Goal: Leave review/rating: Leave review/rating

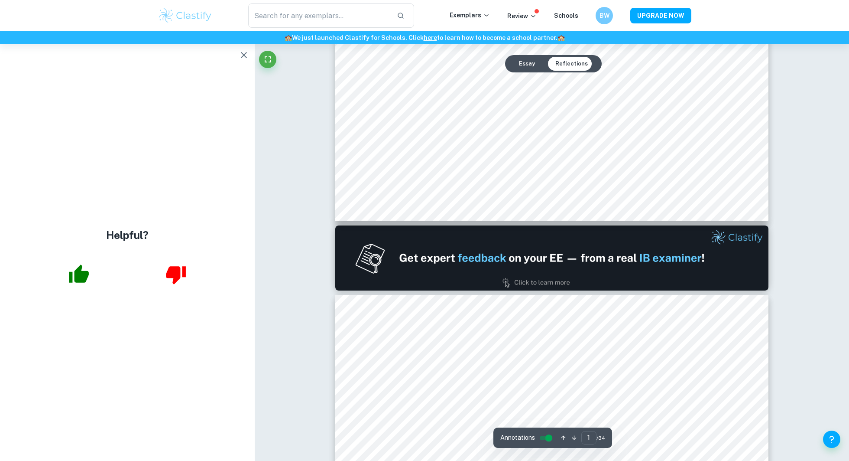
scroll to position [445, 0]
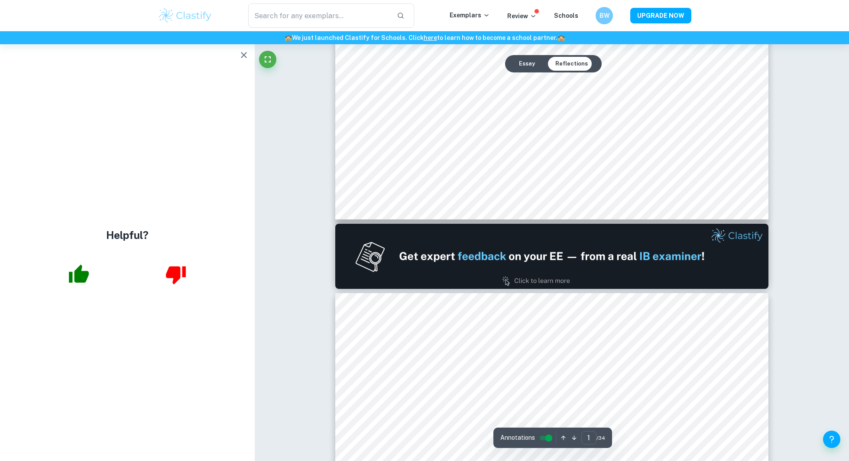
click at [241, 53] on icon "button" at bounding box center [244, 55] width 10 height 10
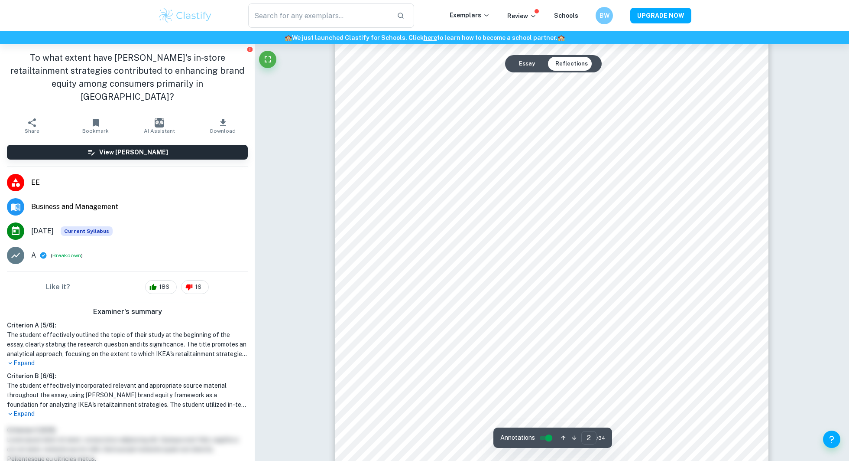
scroll to position [721, 0]
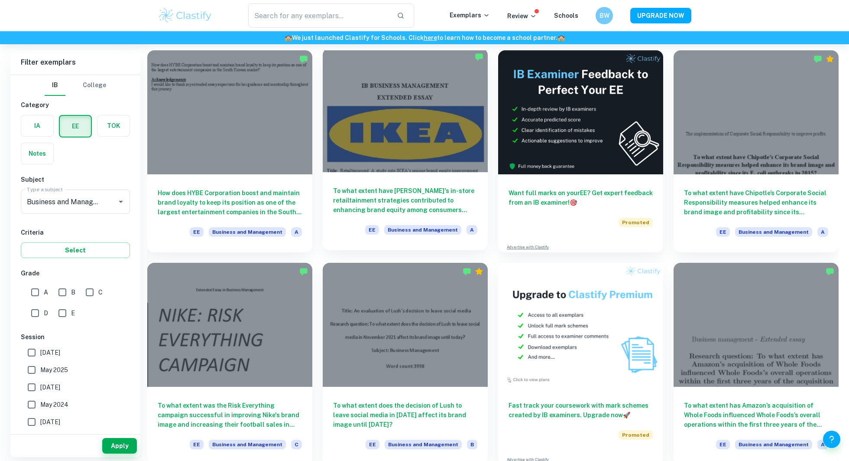
scroll to position [61, 0]
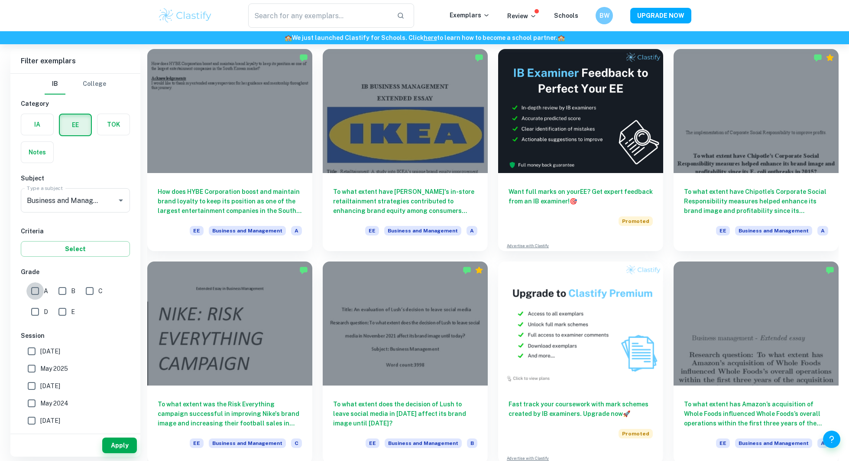
click at [38, 289] on input "A" at bounding box center [34, 290] width 17 height 17
checkbox input "true"
click at [59, 291] on input "B" at bounding box center [62, 290] width 17 height 17
checkbox input "true"
click at [36, 349] on input "[DATE]" at bounding box center [31, 350] width 17 height 17
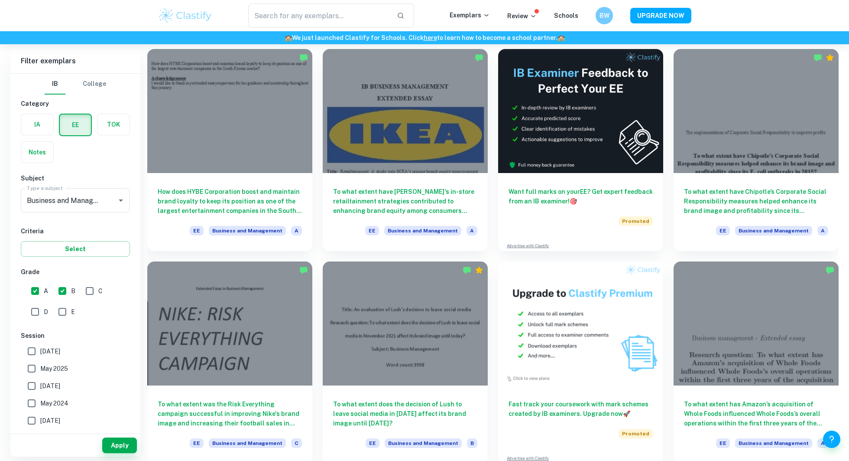
checkbox input "true"
click at [35, 365] on input "May 2025" at bounding box center [31, 368] width 17 height 17
checkbox input "true"
click at [31, 386] on input "November 2024" at bounding box center [31, 385] width 17 height 17
checkbox input "true"
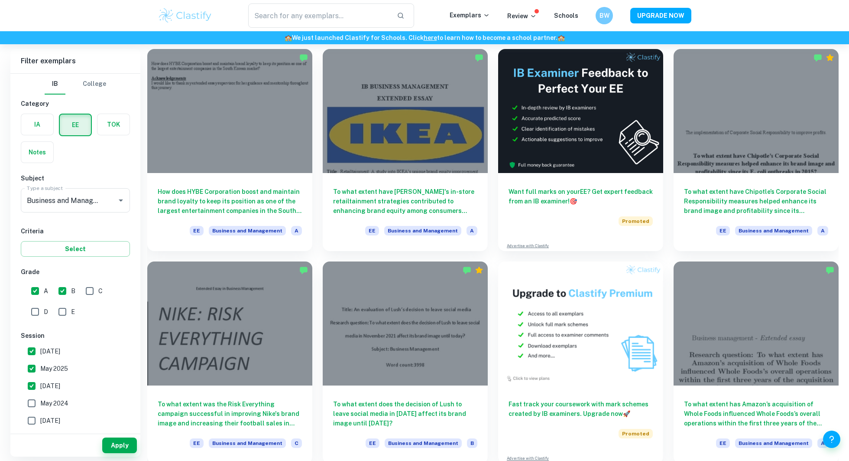
click at [29, 399] on input "May 2024" at bounding box center [31, 402] width 17 height 17
checkbox input "true"
click at [111, 445] on button "Apply" at bounding box center [119, 445] width 35 height 16
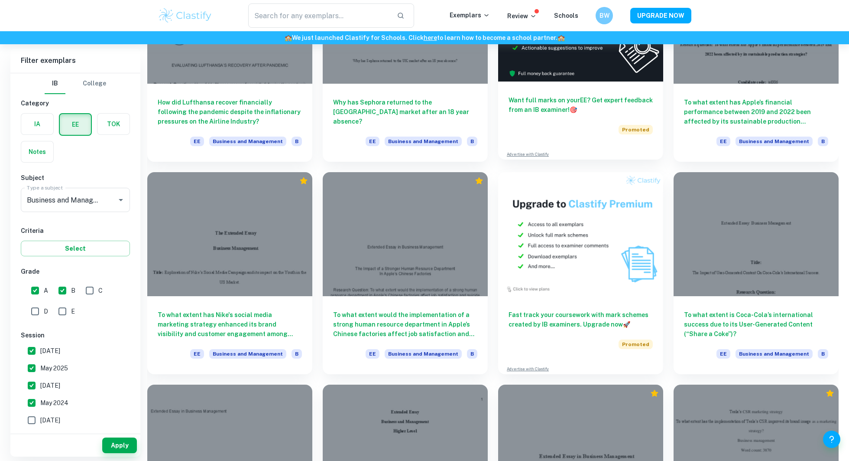
scroll to position [992, 0]
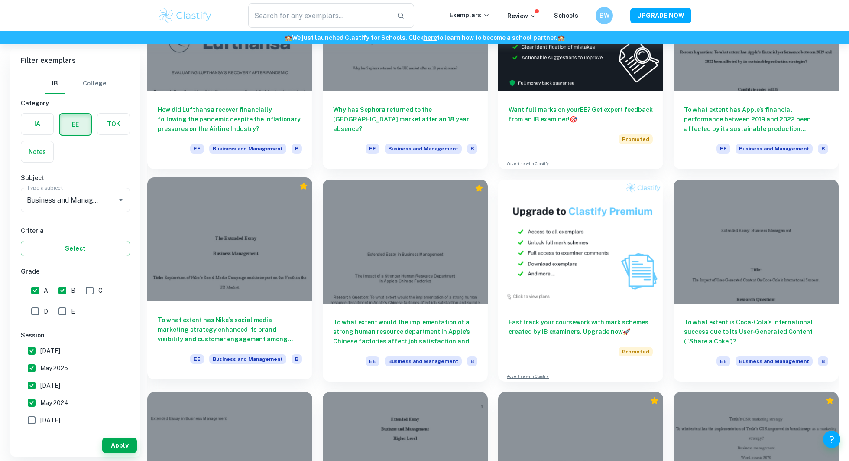
click at [256, 273] on div at bounding box center [229, 239] width 165 height 124
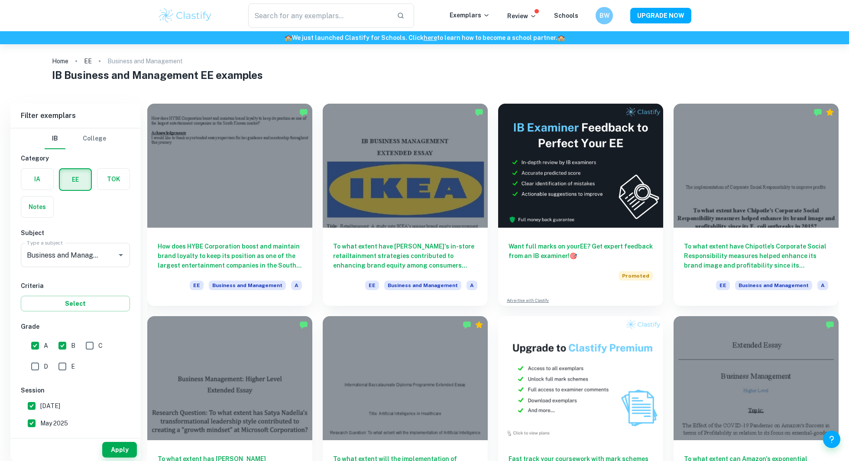
scroll to position [13, 0]
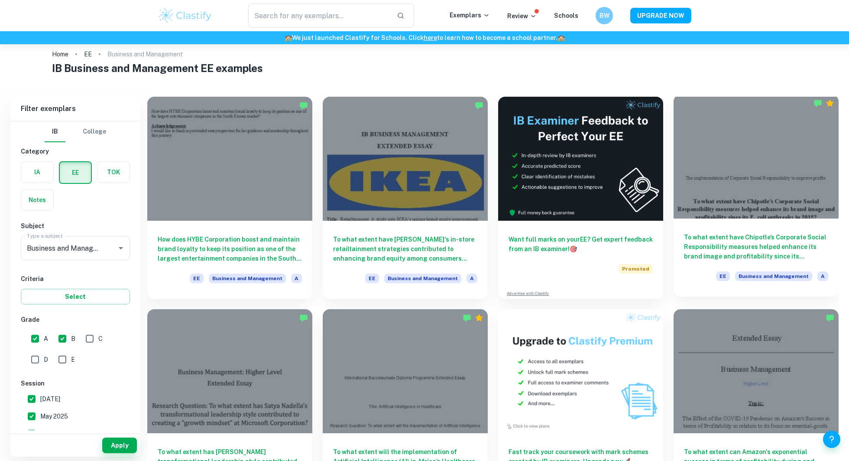
click at [730, 169] on div at bounding box center [756, 156] width 165 height 124
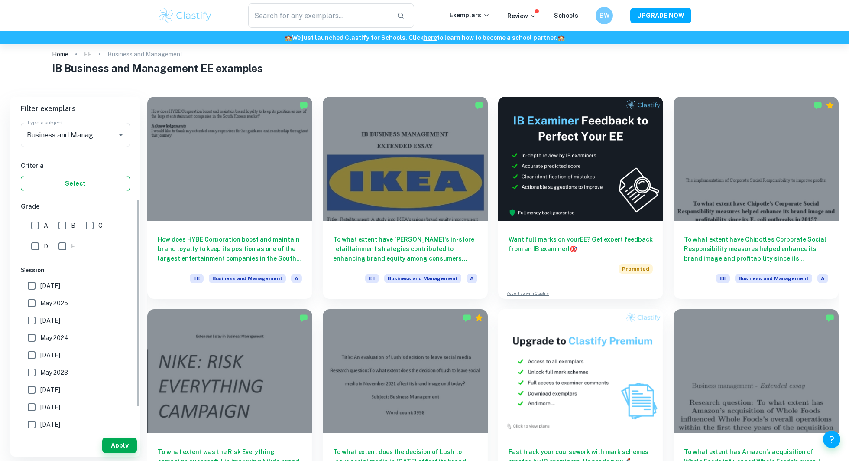
scroll to position [132, 0]
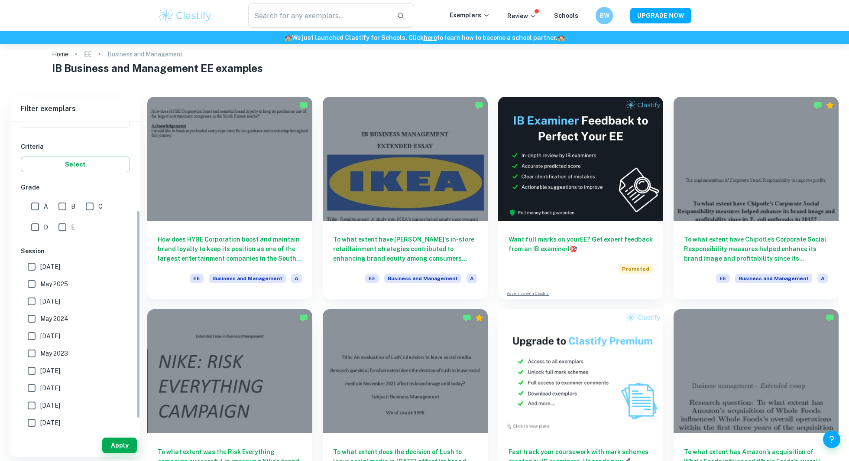
click at [40, 207] on input "A" at bounding box center [34, 206] width 17 height 17
checkbox input "true"
click at [62, 207] on input "B" at bounding box center [62, 206] width 17 height 17
checkbox input "true"
click at [31, 266] on input "[DATE]" at bounding box center [31, 266] width 17 height 17
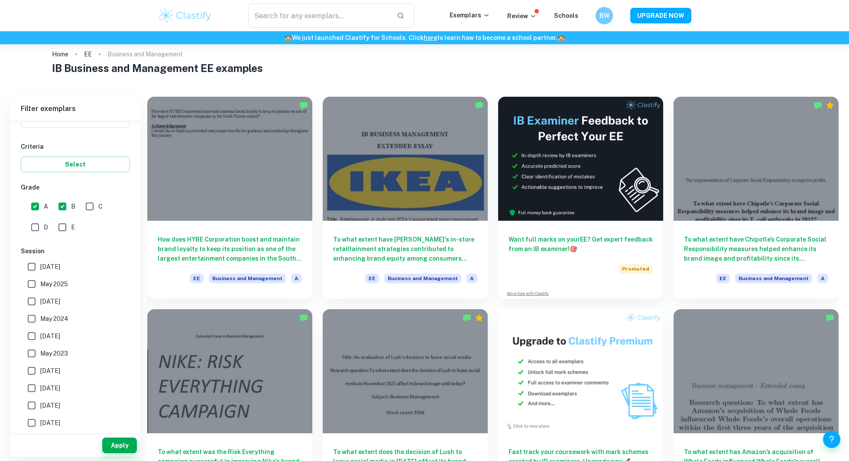
checkbox input "true"
click at [31, 279] on input "May 2025" at bounding box center [31, 283] width 17 height 17
checkbox input "true"
click at [30, 300] on input "[DATE]" at bounding box center [31, 301] width 17 height 17
checkbox input "true"
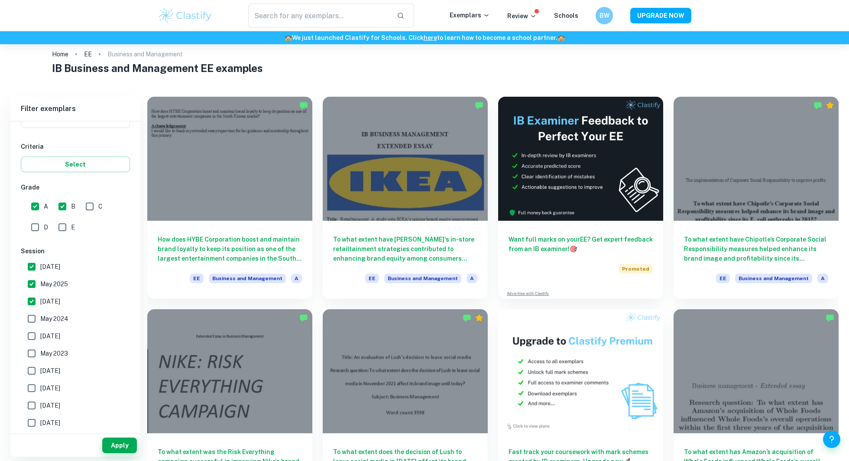
click at [31, 315] on input "May 2024" at bounding box center [31, 318] width 17 height 17
checkbox input "true"
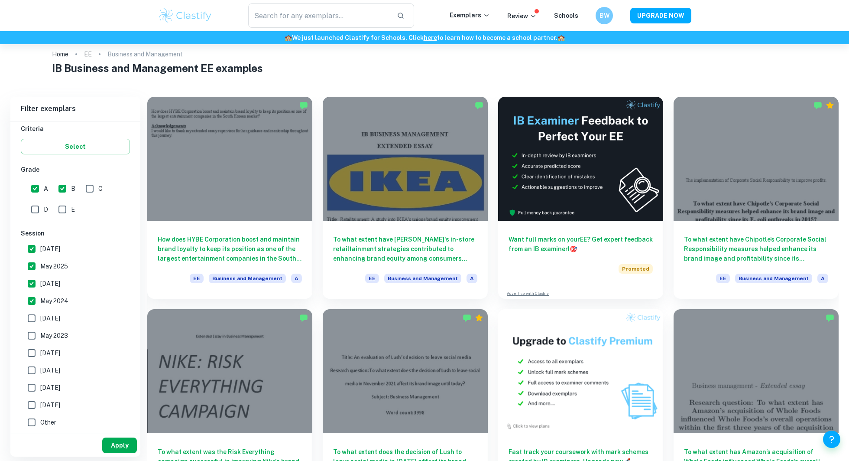
click at [123, 442] on button "Apply" at bounding box center [119, 445] width 35 height 16
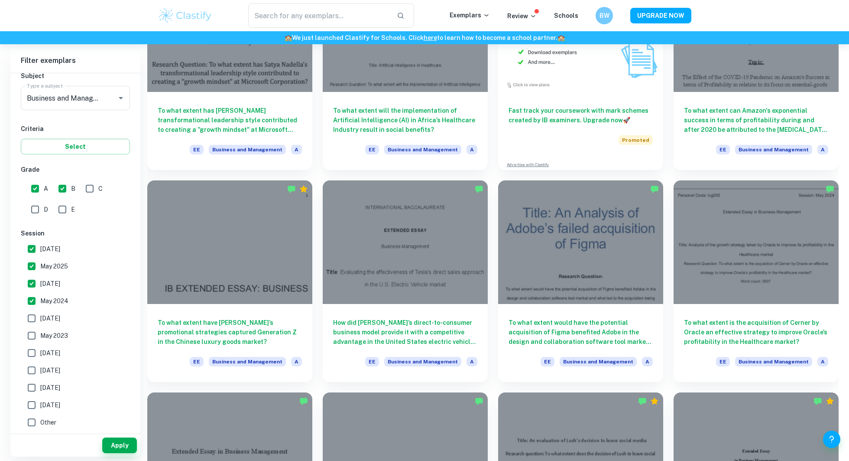
scroll to position [355, 0]
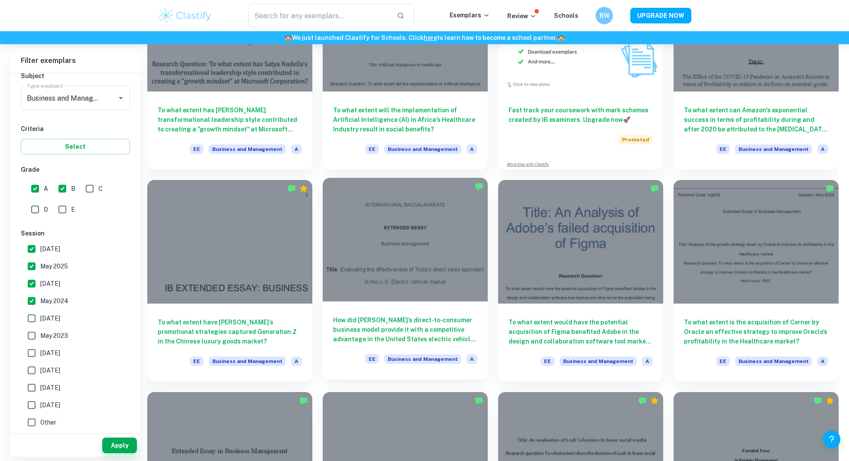
click at [419, 258] on div at bounding box center [405, 240] width 165 height 124
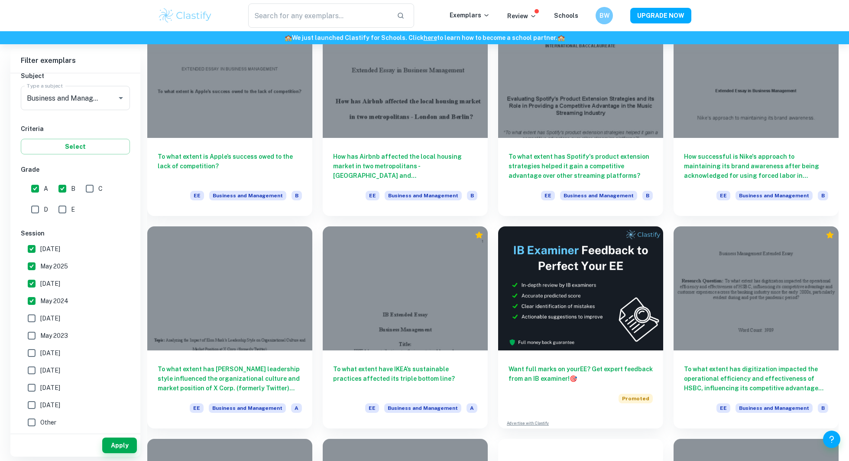
scroll to position [1581, 0]
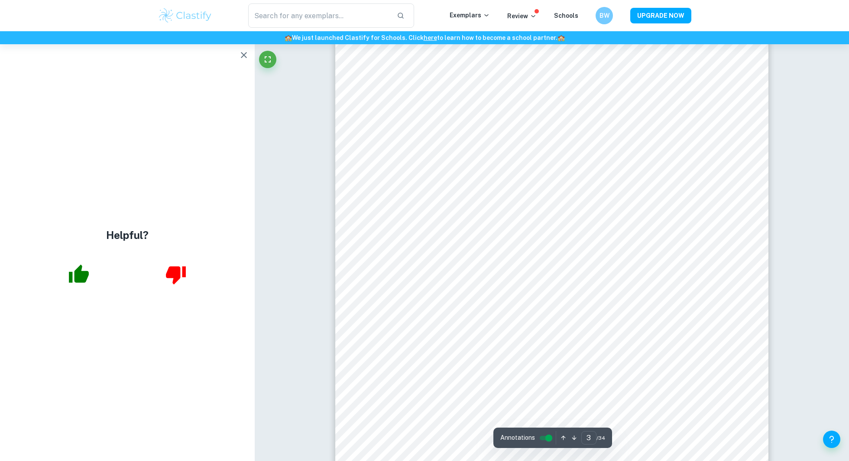
scroll to position [1410, 0]
click at [244, 56] on icon "button" at bounding box center [244, 55] width 10 height 10
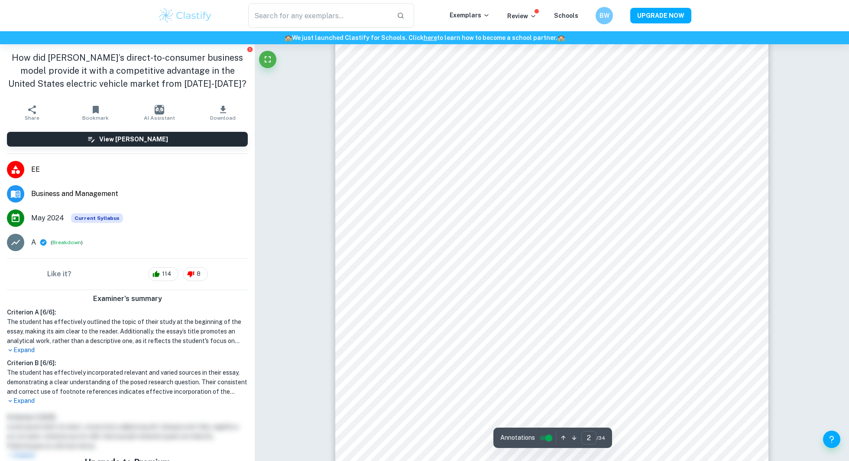
scroll to position [681, 0]
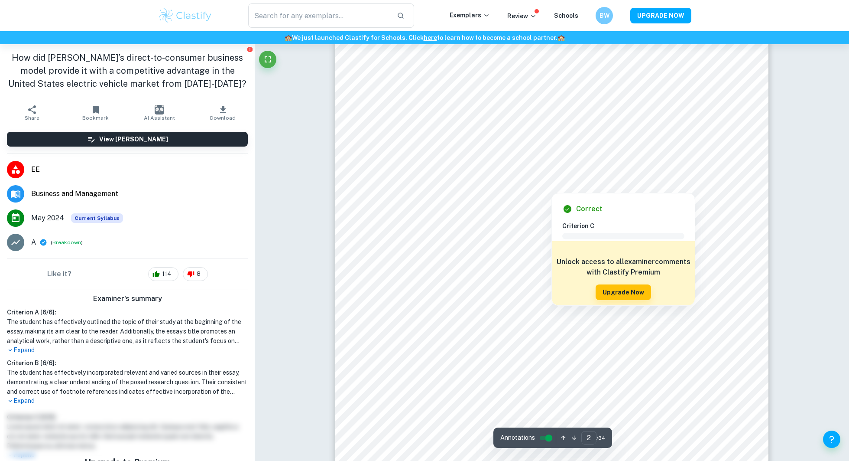
click at [455, 189] on div at bounding box center [552, 186] width 331 height 10
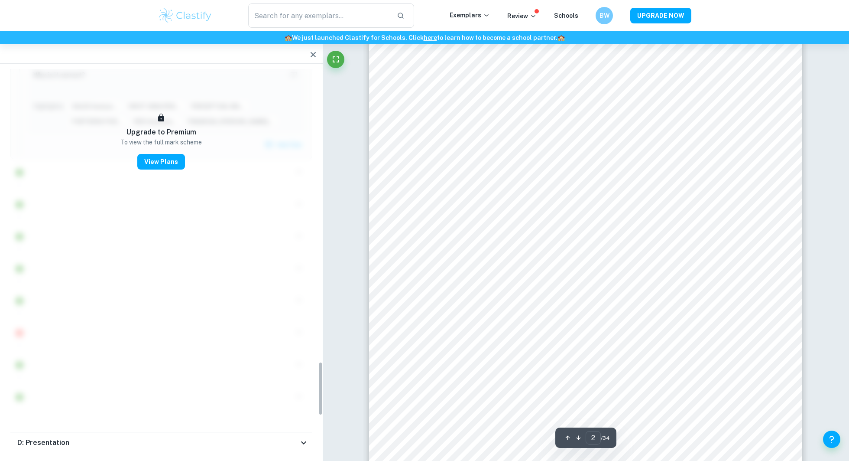
scroll to position [2094, 0]
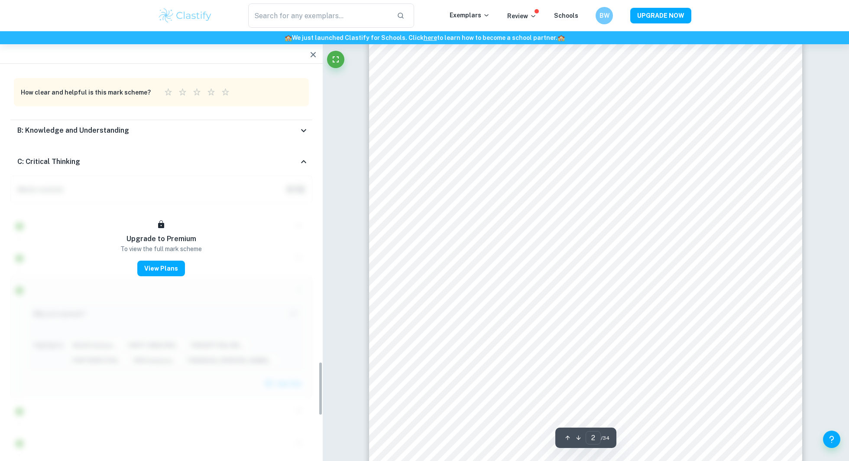
click at [312, 54] on icon "button" at bounding box center [313, 54] width 5 height 5
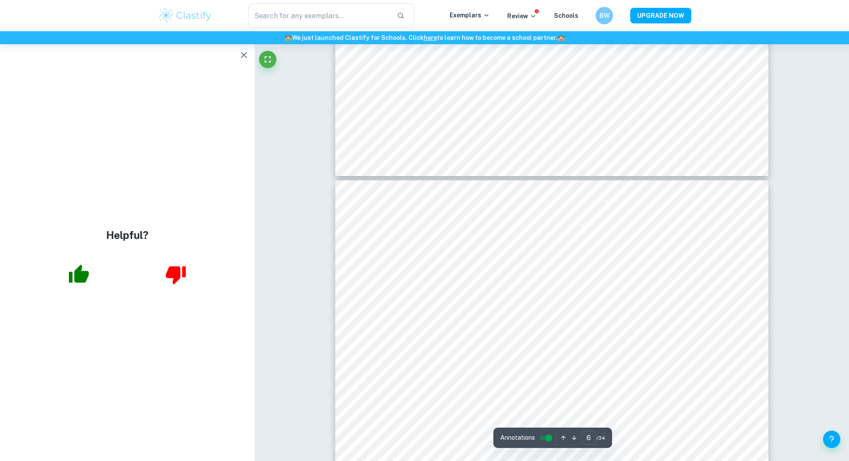
scroll to position [2841, 0]
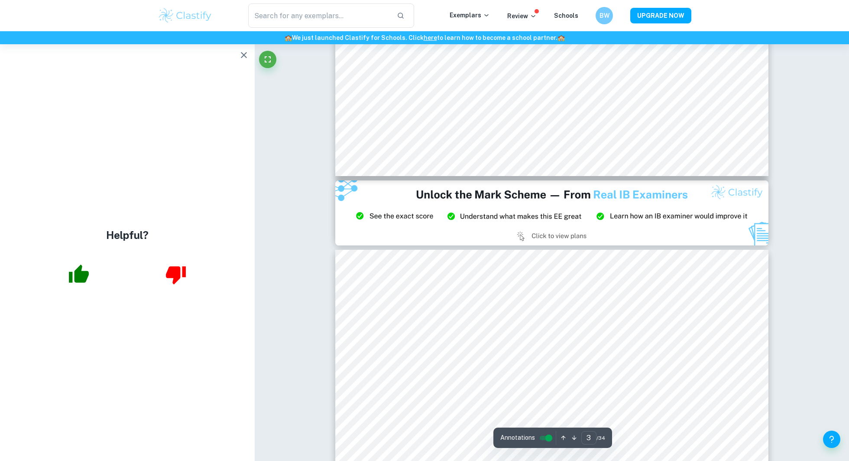
type input "2"
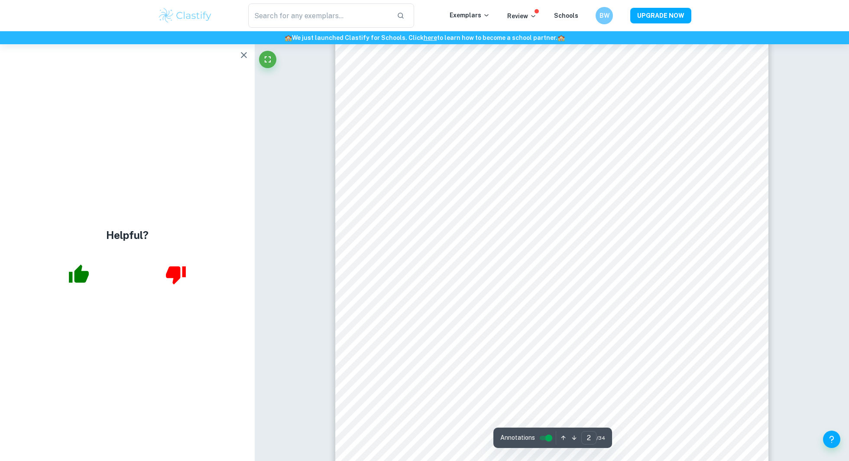
scroll to position [692, 0]
click at [445, 241] on div at bounding box center [552, 246] width 331 height 10
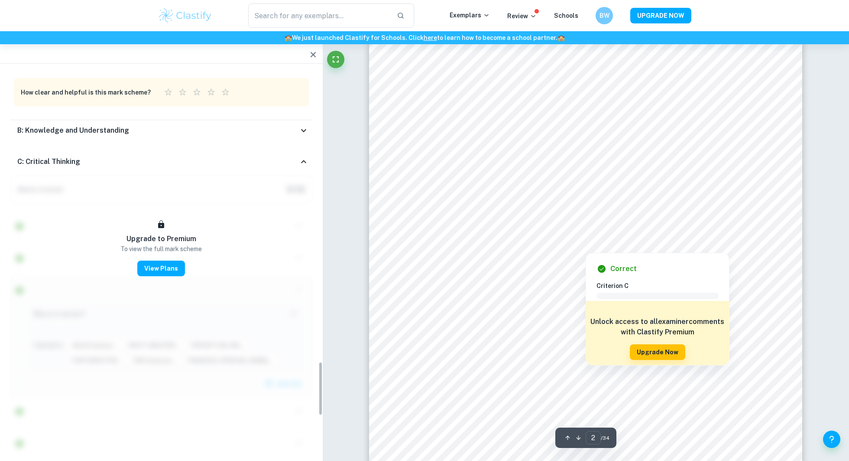
scroll to position [2094, 0]
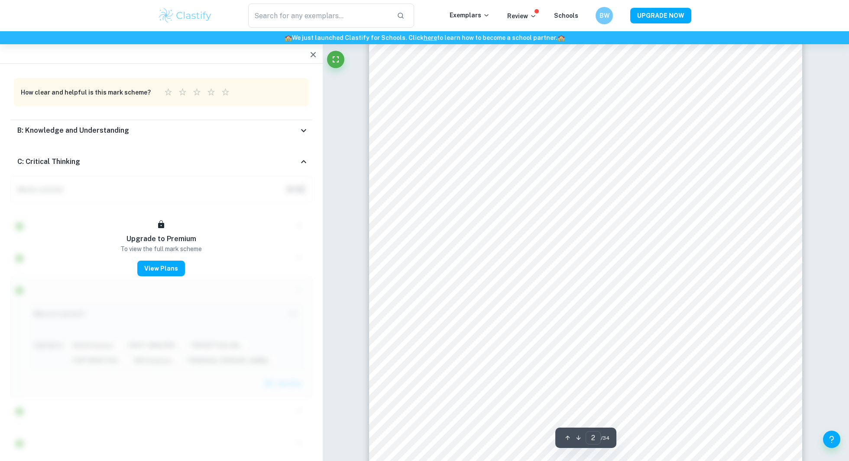
click at [312, 60] on button "button" at bounding box center [313, 54] width 17 height 17
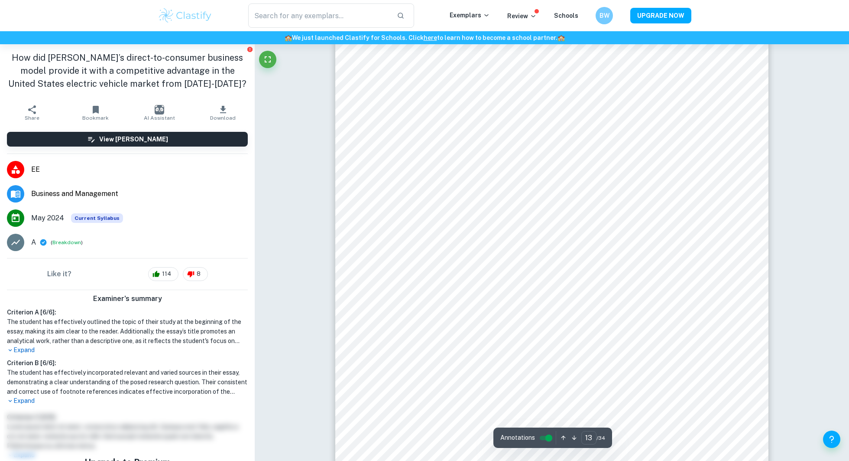
scroll to position [7044, 0]
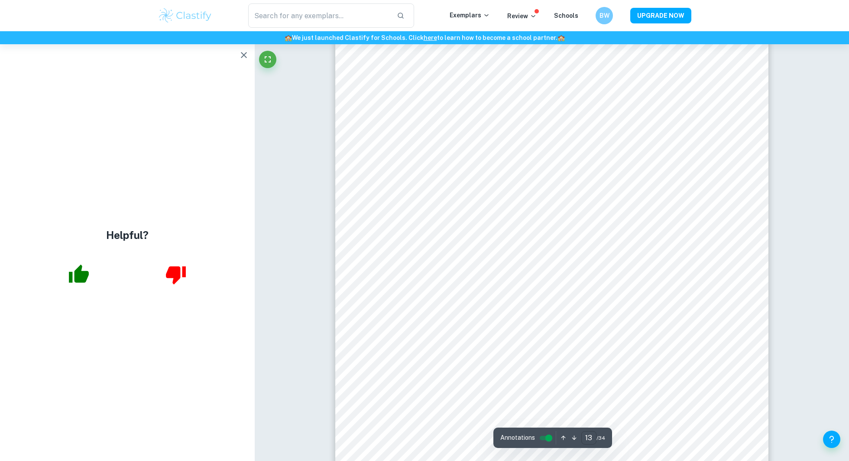
click at [588, 440] on input "13" at bounding box center [589, 437] width 15 height 13
click at [589, 442] on input "11" at bounding box center [589, 437] width 15 height 13
click at [588, 438] on input "2" at bounding box center [589, 437] width 15 height 13
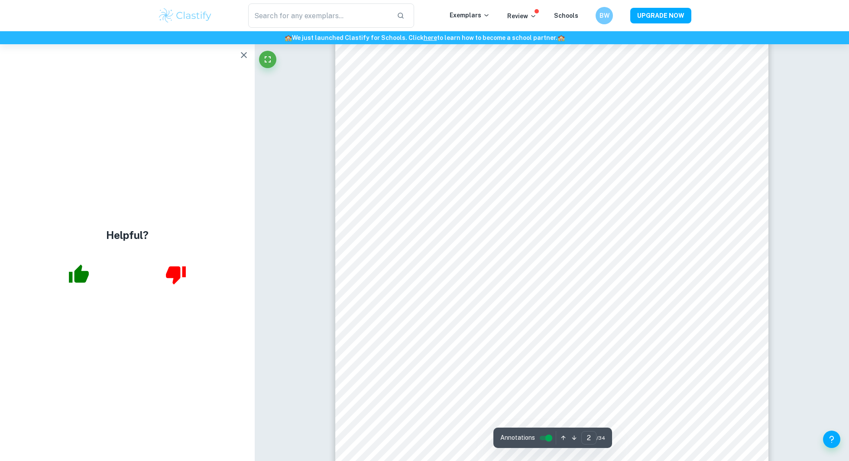
scroll to position [724, 0]
click at [591, 443] on input "2" at bounding box center [589, 437] width 15 height 13
click at [588, 439] on input "20" at bounding box center [589, 437] width 15 height 13
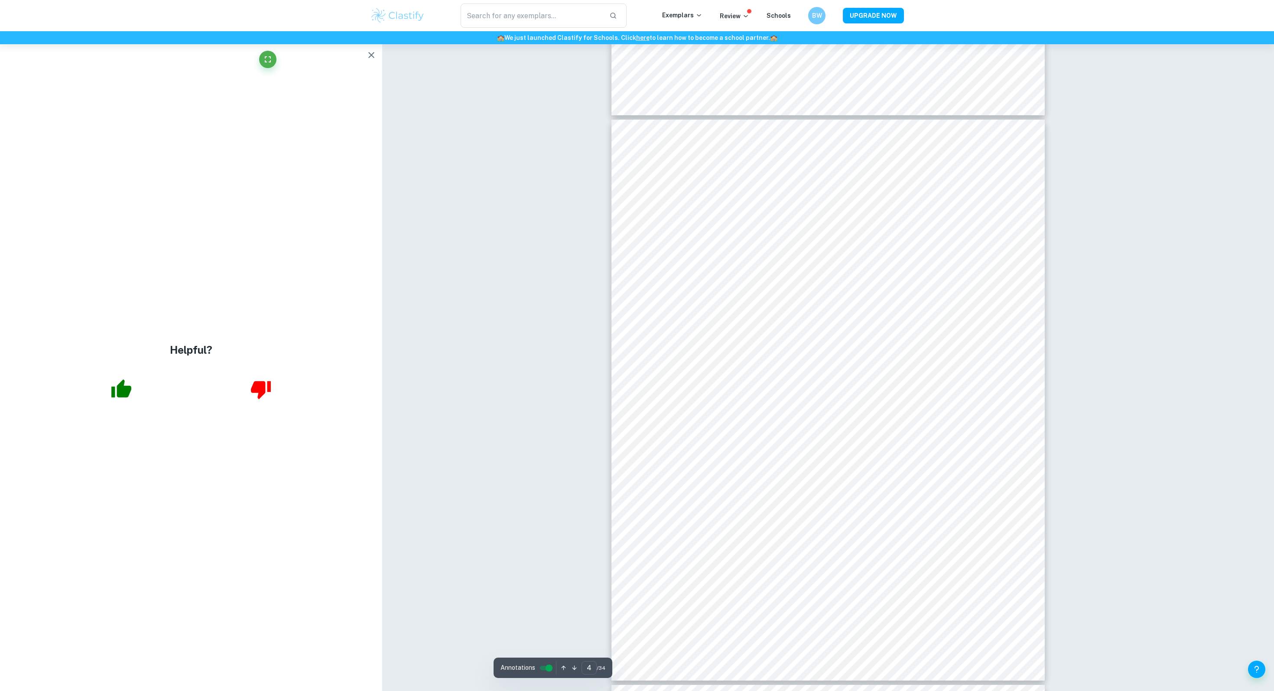
scroll to position [1776, 0]
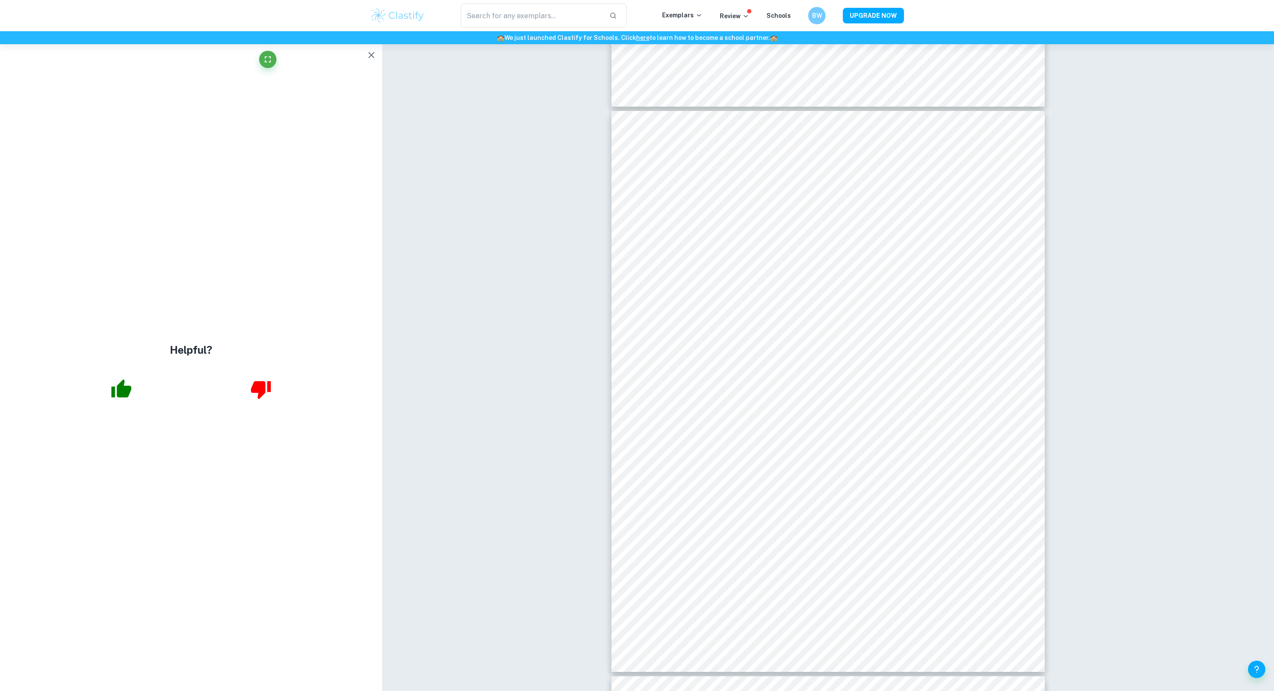
click at [124, 385] on icon "button" at bounding box center [122, 389] width 22 height 22
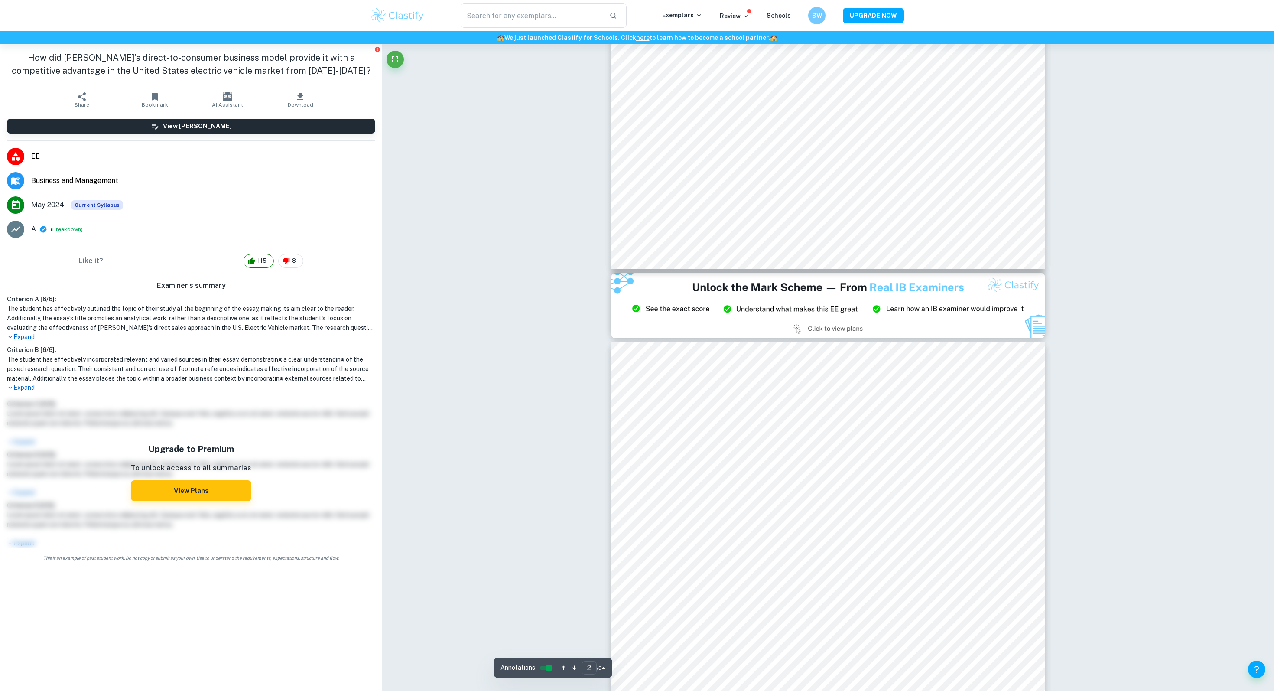
type input "3"
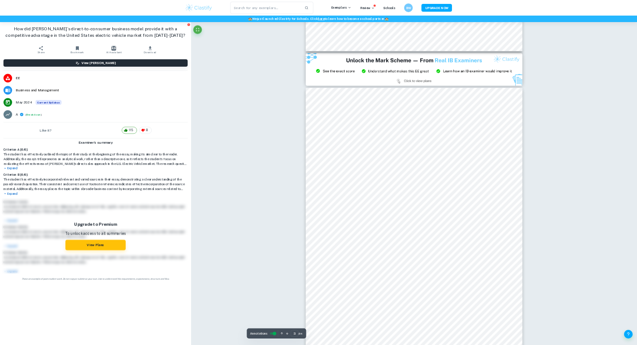
scroll to position [1147, 0]
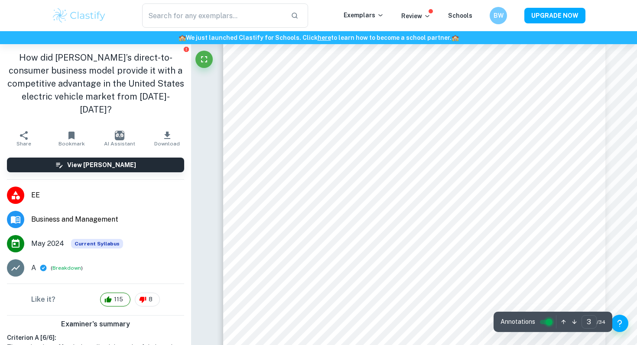
click at [545, 322] on input "controlled" at bounding box center [548, 322] width 31 height 10
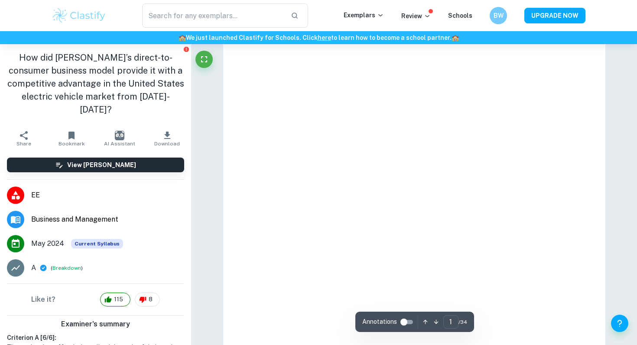
type input "3"
click at [406, 322] on input "controlled" at bounding box center [403, 322] width 31 height 10
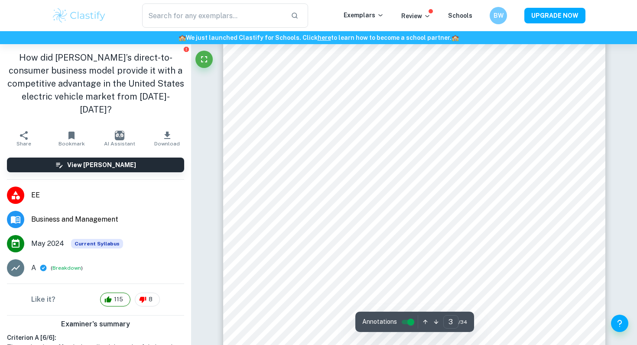
scroll to position [1092, 0]
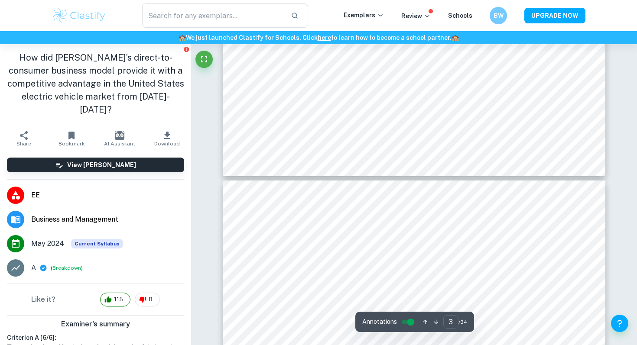
type input "4"
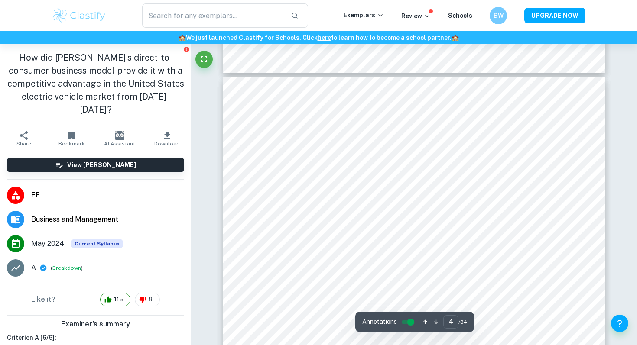
scroll to position [1534, 0]
